Goal: Check status: Check status

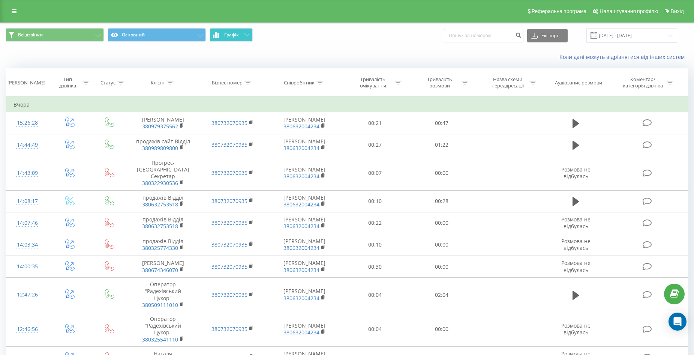
click at [225, 33] on span "Графік" at bounding box center [231, 34] width 15 height 5
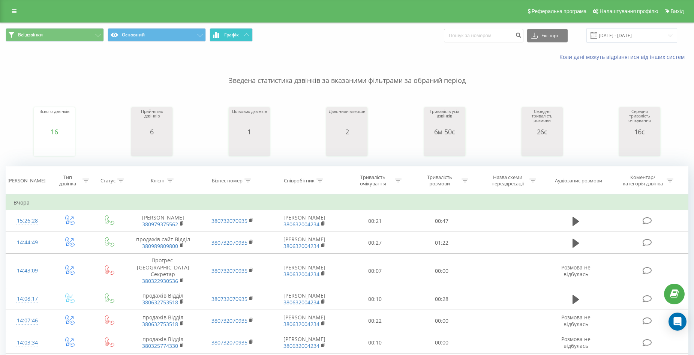
click at [230, 34] on span "Графік" at bounding box center [231, 34] width 15 height 5
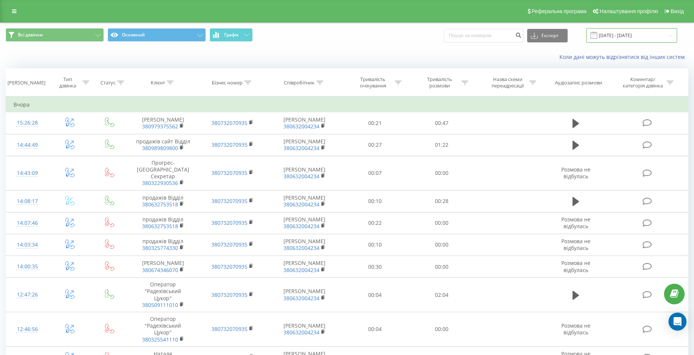
drag, startPoint x: 644, startPoint y: 39, endPoint x: 639, endPoint y: 39, distance: 5.3
click at [643, 39] on input "[DATE] - [DATE]" at bounding box center [632, 35] width 91 height 15
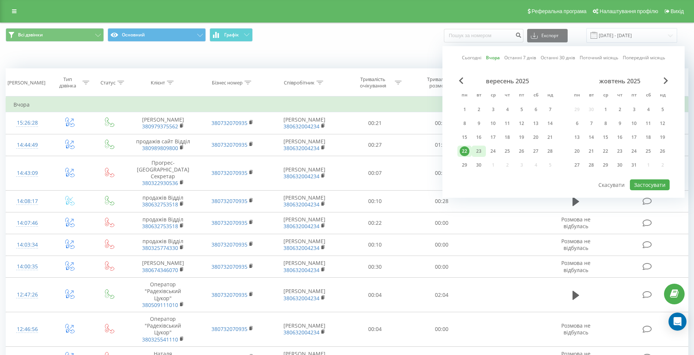
click at [477, 152] on div "23" at bounding box center [479, 151] width 10 height 10
click at [644, 186] on button "Застосувати" at bounding box center [650, 184] width 40 height 11
type input "[DATE] - [DATE]"
